Goal: Navigation & Orientation: Find specific page/section

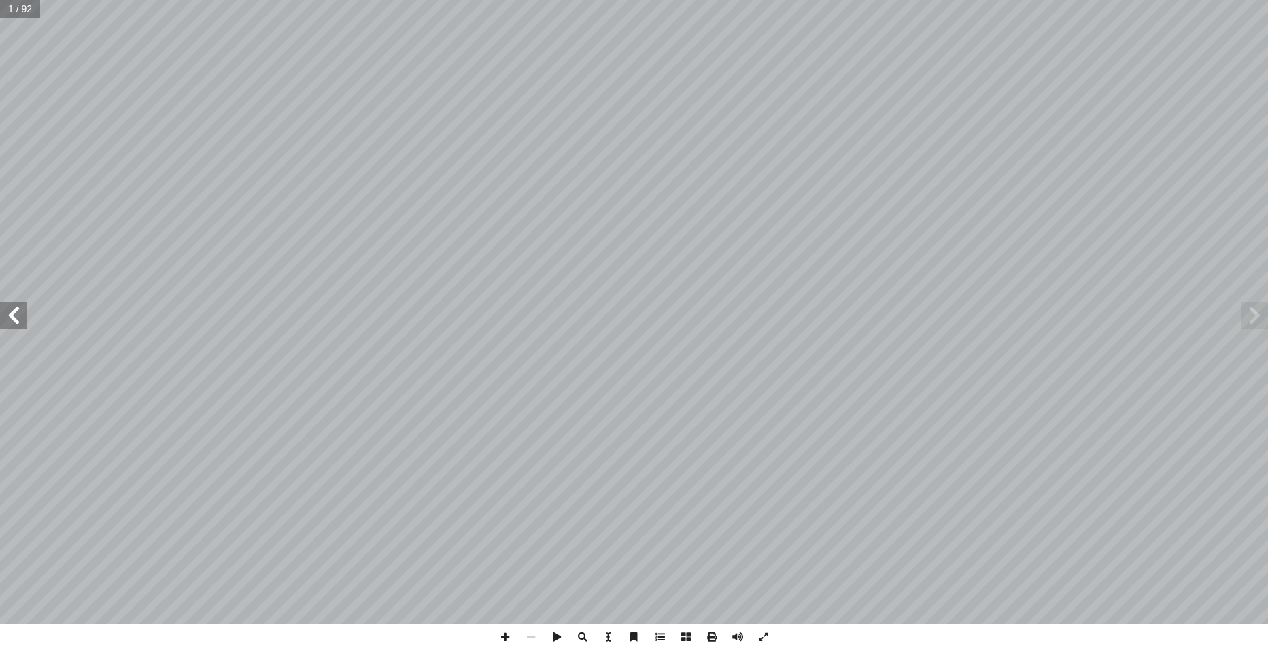
click at [14, 315] on span at bounding box center [13, 315] width 27 height 27
click at [18, 323] on span at bounding box center [13, 315] width 27 height 27
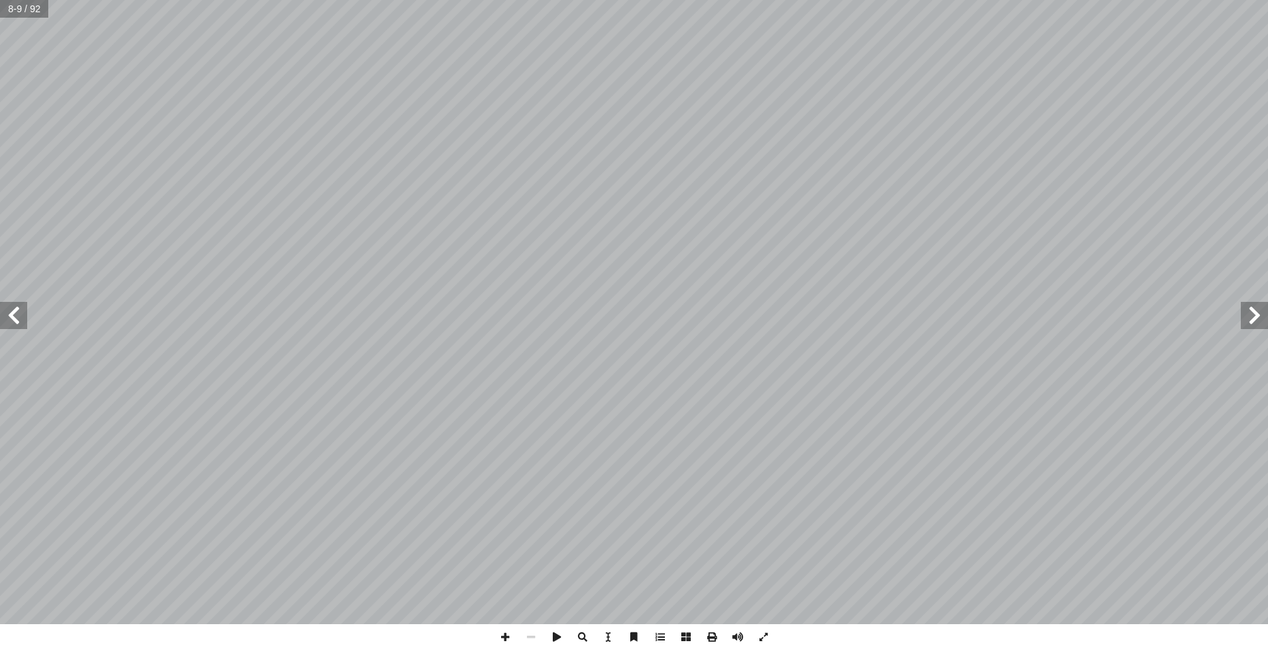
click at [18, 323] on span at bounding box center [13, 315] width 27 height 27
click at [1254, 312] on span at bounding box center [1254, 315] width 27 height 27
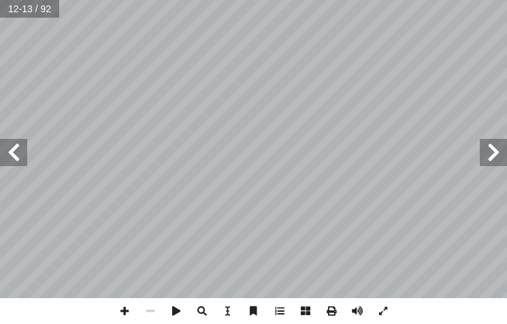
click at [16, 161] on span at bounding box center [13, 152] width 27 height 27
click at [129, 313] on span at bounding box center [125, 311] width 26 height 26
